Goal: Transaction & Acquisition: Purchase product/service

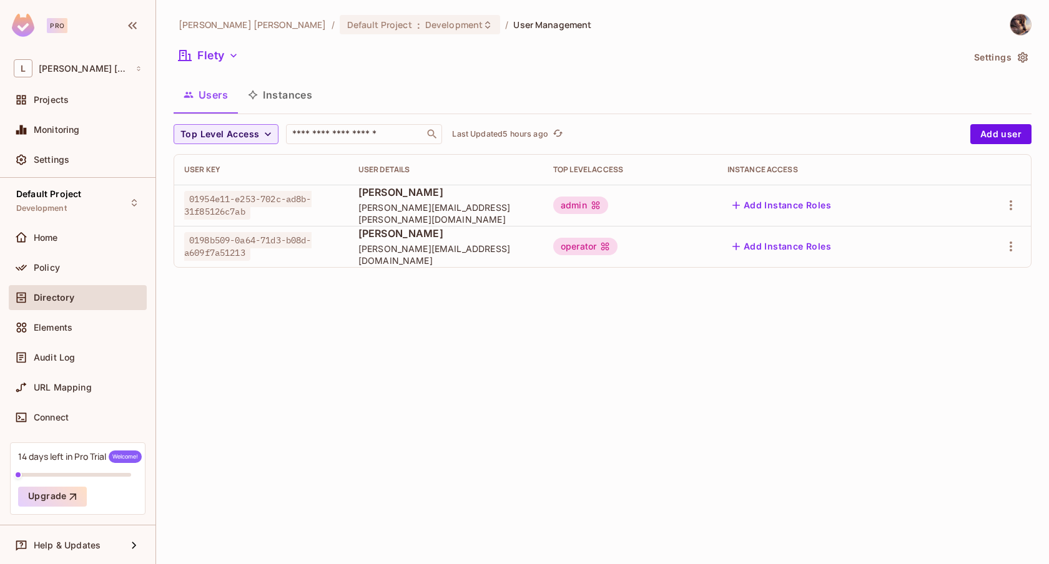
scroll to position [1, 0]
click at [21, 27] on img at bounding box center [23, 25] width 22 height 23
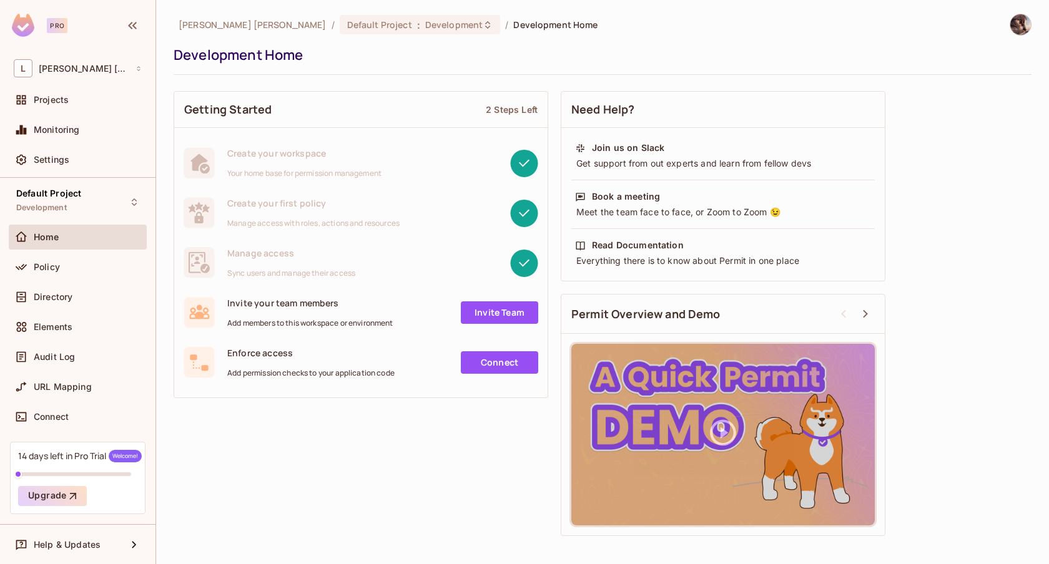
click at [610, 44] on div "[PERSON_NAME] [PERSON_NAME] / Default Project : Development / Development Home …" at bounding box center [603, 44] width 858 height 61
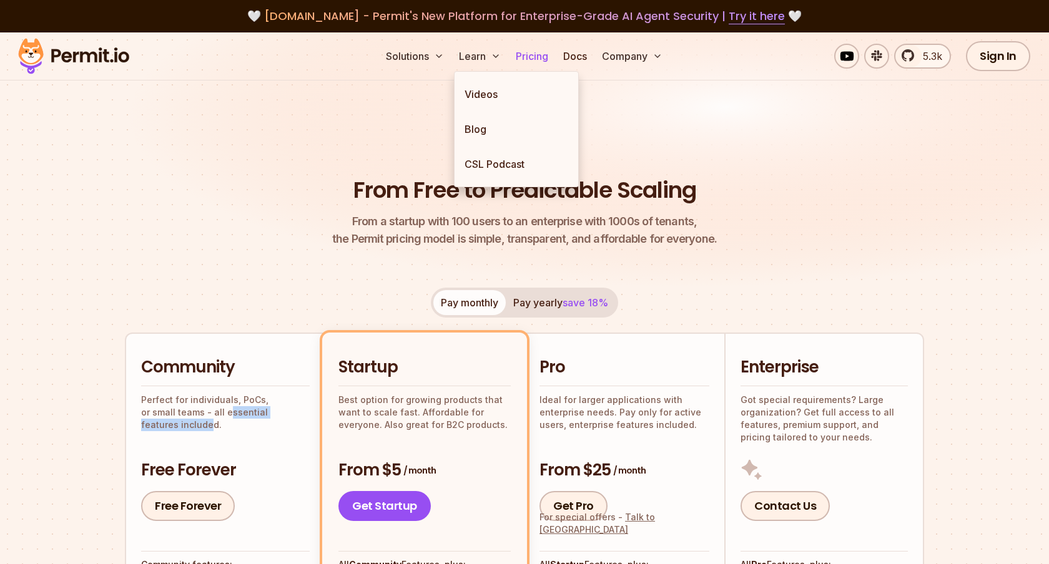
click at [528, 64] on link "Pricing" at bounding box center [532, 56] width 42 height 25
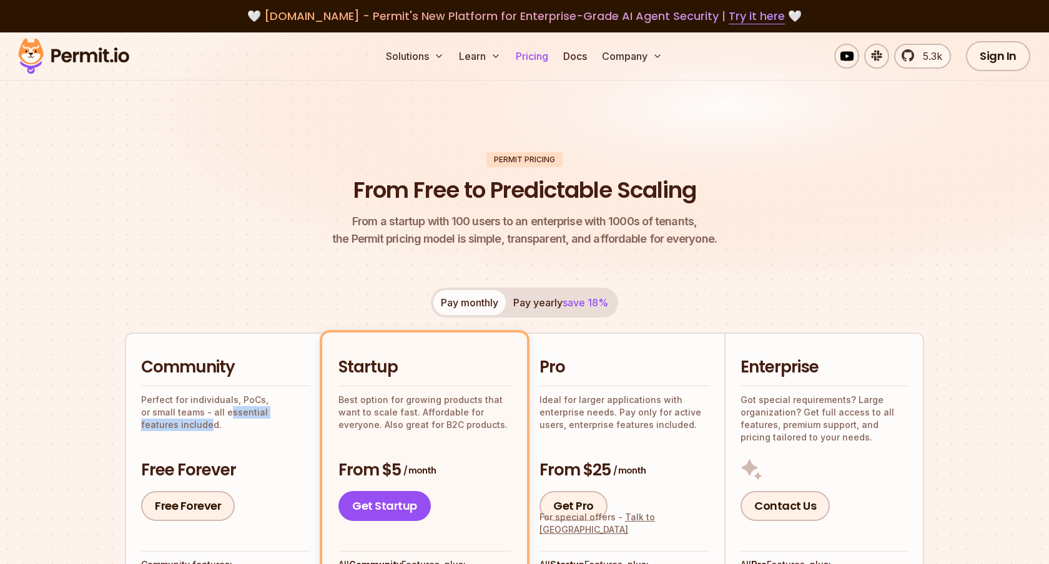
click at [533, 55] on link "Pricing" at bounding box center [532, 56] width 42 height 25
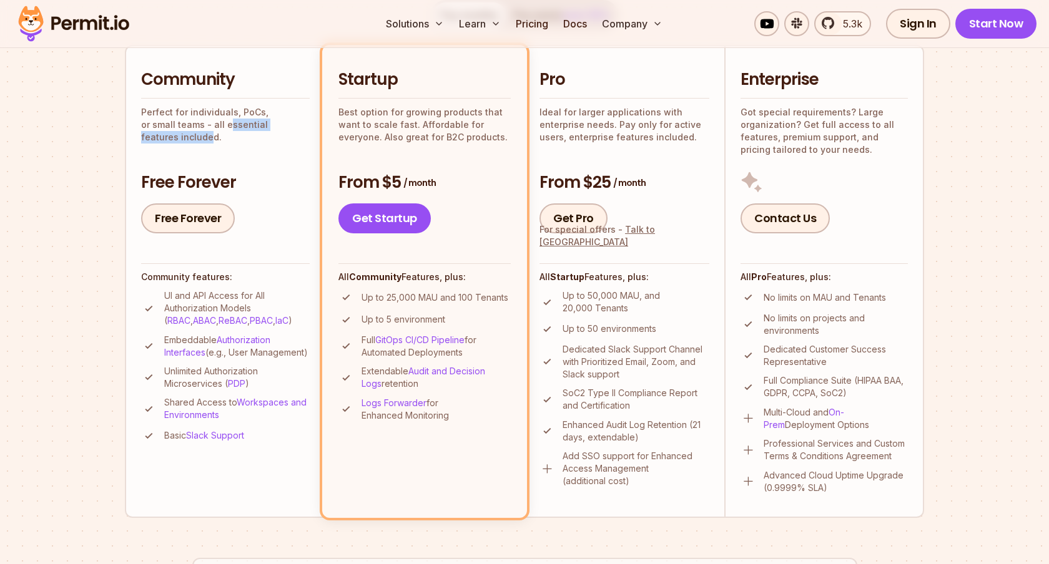
scroll to position [293, 0]
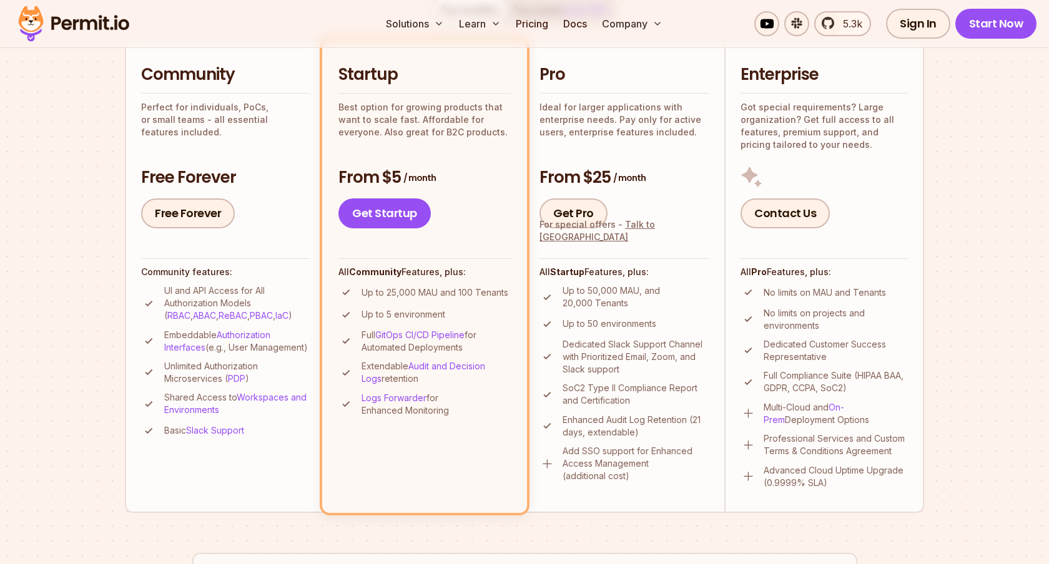
click at [212, 382] on p "Unlimited Authorization Microservices ( PDP )" at bounding box center [236, 372] width 145 height 25
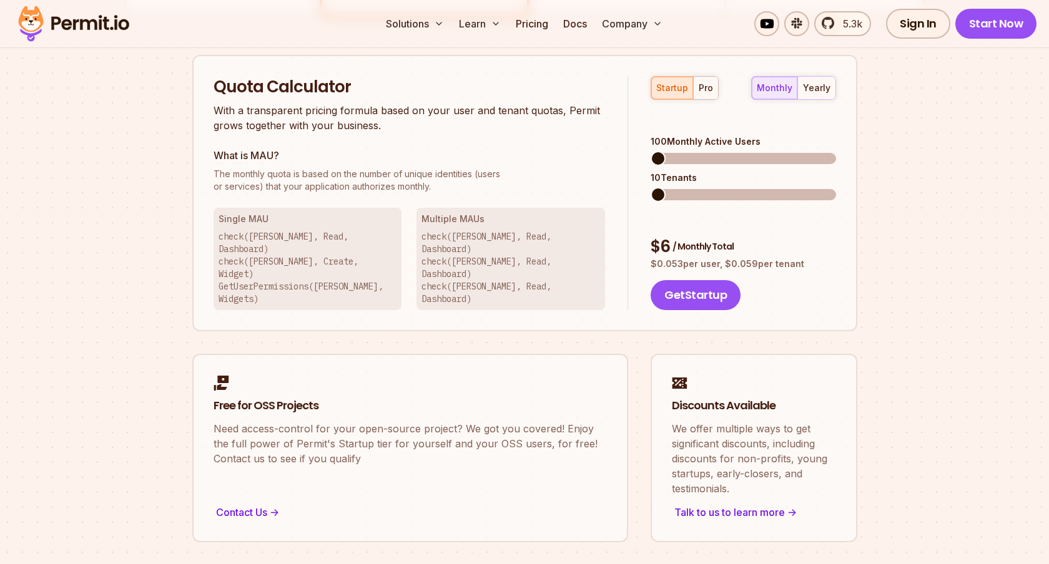
scroll to position [864, 0]
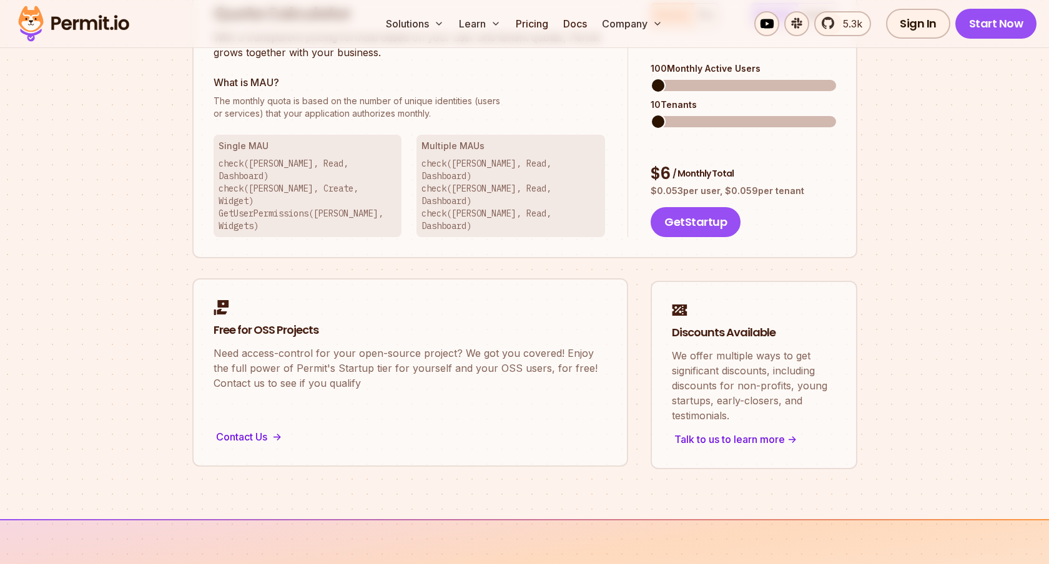
click at [241, 346] on p "Need access-control for your open-source project? We got you covered! Enjoy the…" at bounding box center [410, 368] width 393 height 45
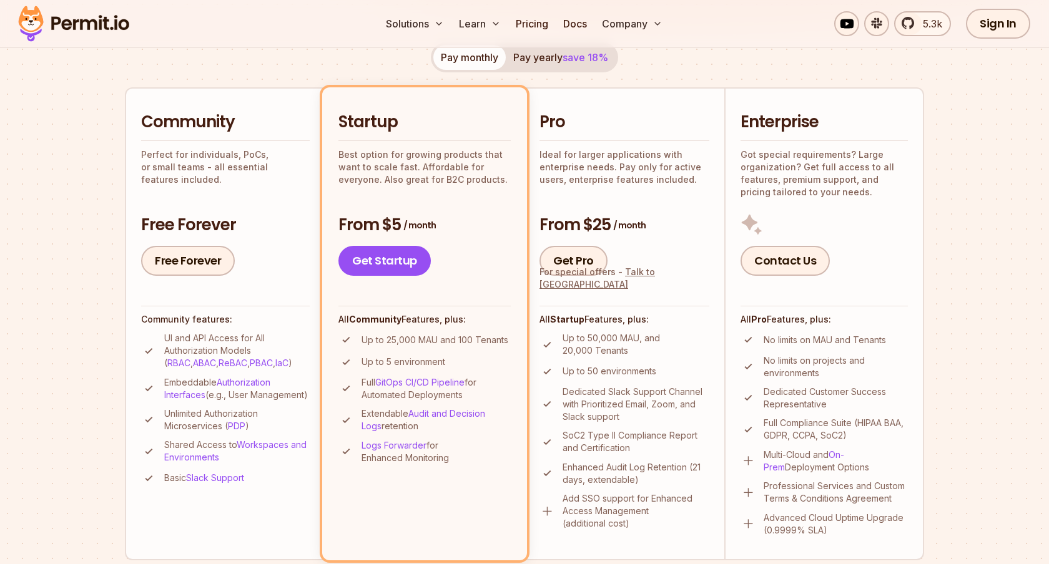
scroll to position [0, 0]
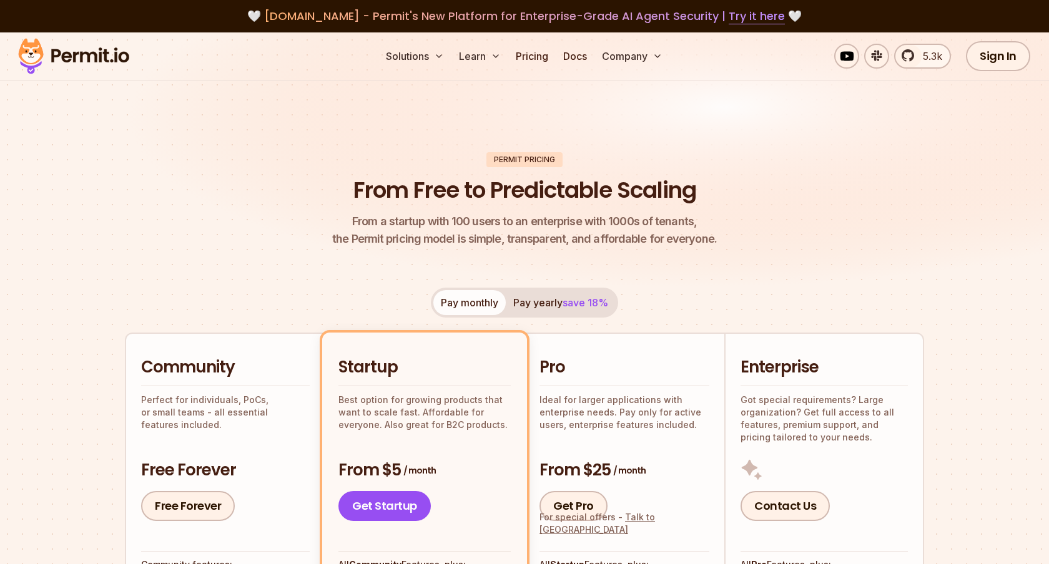
click at [531, 303] on button "Pay yearly save 18%" at bounding box center [561, 302] width 110 height 25
click at [478, 305] on button "Pay monthly" at bounding box center [469, 302] width 72 height 25
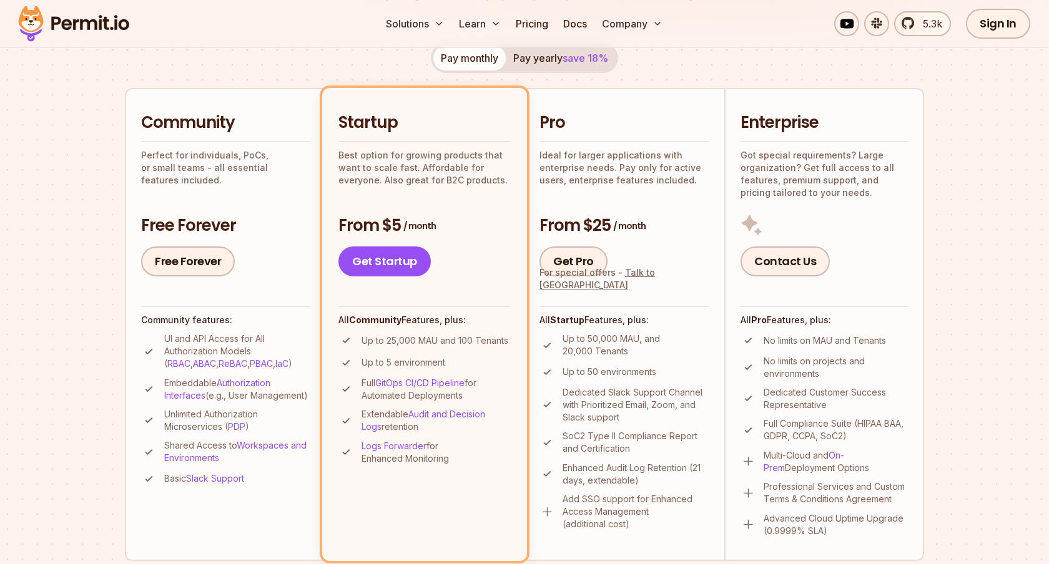
scroll to position [280, 0]
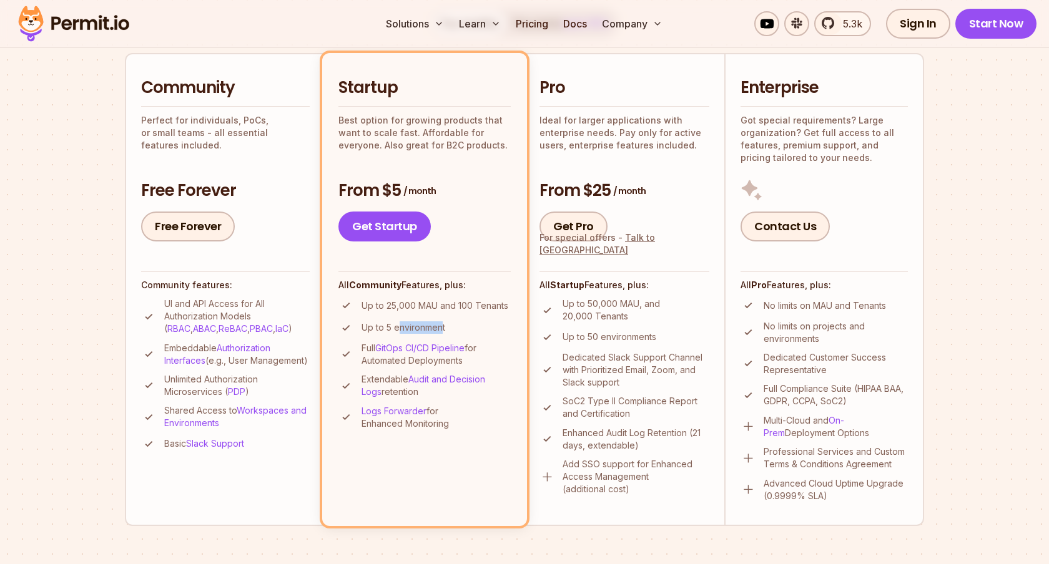
drag, startPoint x: 401, startPoint y: 328, endPoint x: 444, endPoint y: 328, distance: 43.1
click at [444, 328] on p "Up to 5 environment" at bounding box center [404, 328] width 84 height 12
